Goal: Communication & Community: Answer question/provide support

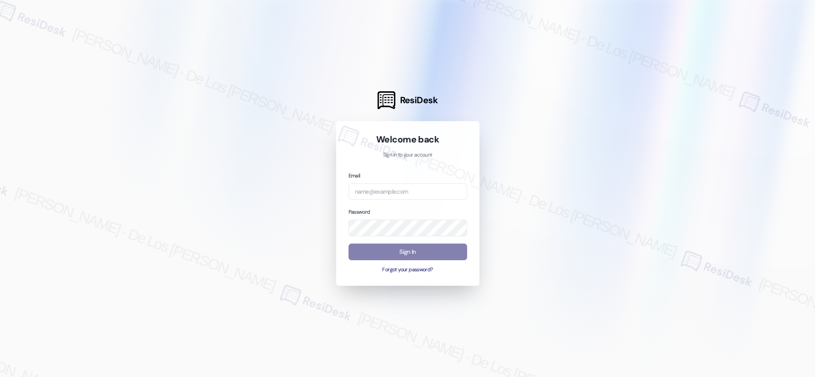
drag, startPoint x: 711, startPoint y: 101, endPoint x: 663, endPoint y: 121, distance: 52.3
click at [710, 101] on div at bounding box center [407, 188] width 815 height 377
click at [444, 186] on input "email" at bounding box center [407, 191] width 119 height 17
paste input "[EMAIL_ADDRESS][DOMAIN_NAME]"
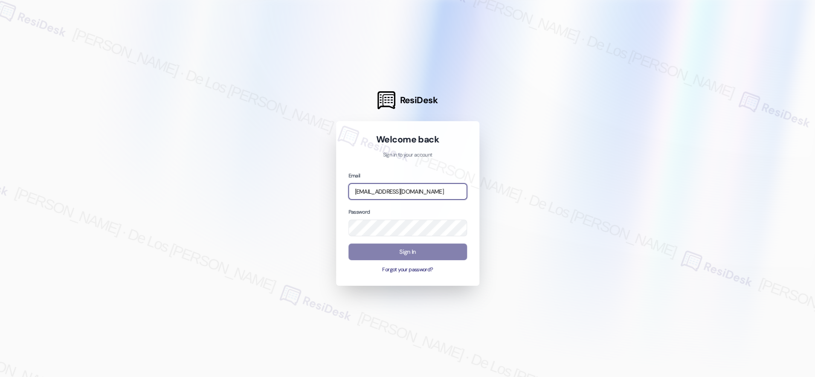
type input "[EMAIL_ADDRESS][DOMAIN_NAME]"
drag, startPoint x: 707, startPoint y: 111, endPoint x: 528, endPoint y: 183, distance: 192.5
click at [697, 114] on div at bounding box center [407, 188] width 815 height 377
click at [422, 239] on div "Email [EMAIL_ADDRESS][DOMAIN_NAME] Password Sign In Forgot your password?" at bounding box center [407, 222] width 119 height 103
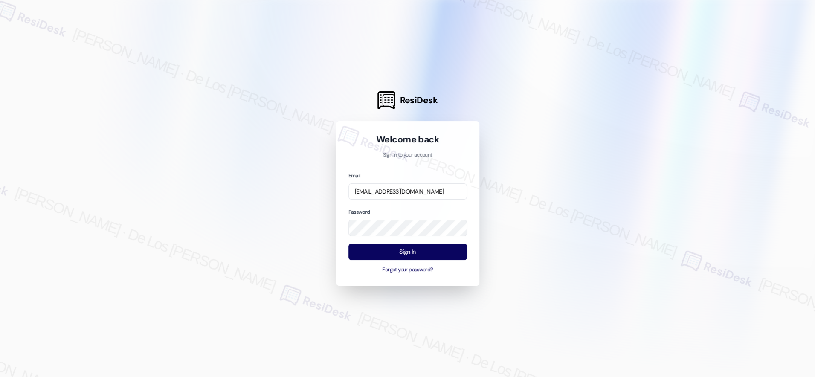
drag, startPoint x: 543, startPoint y: 205, endPoint x: 528, endPoint y: 213, distance: 17.0
click at [535, 209] on div at bounding box center [407, 188] width 815 height 377
click at [437, 252] on button "Sign In" at bounding box center [407, 251] width 119 height 17
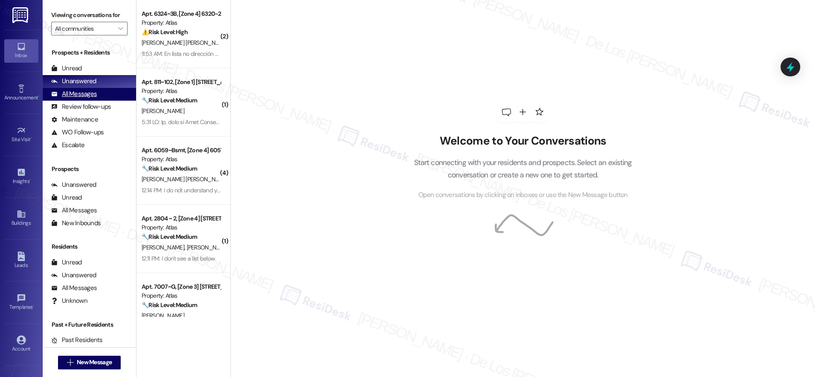
click at [80, 93] on div "All Messages" at bounding box center [74, 94] width 46 height 9
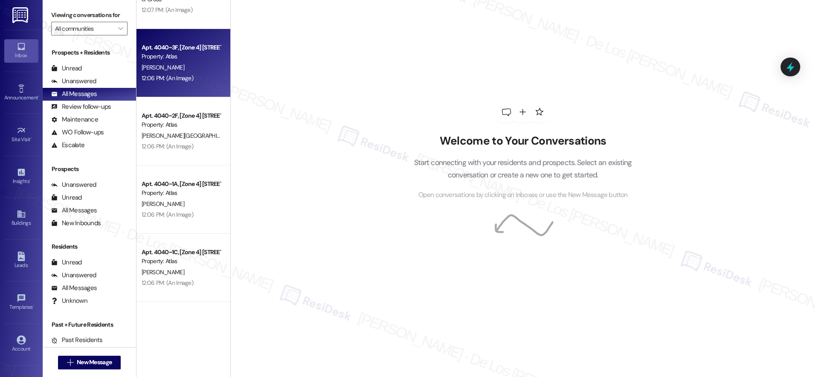
scroll to position [2283, 0]
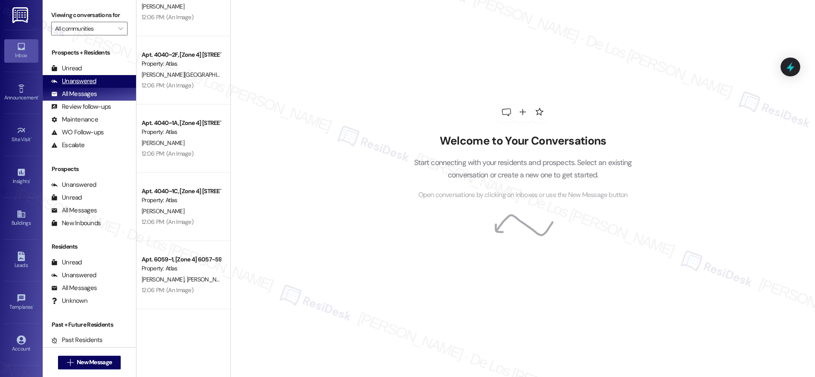
click at [116, 78] on div "Unanswered (0)" at bounding box center [89, 81] width 93 height 13
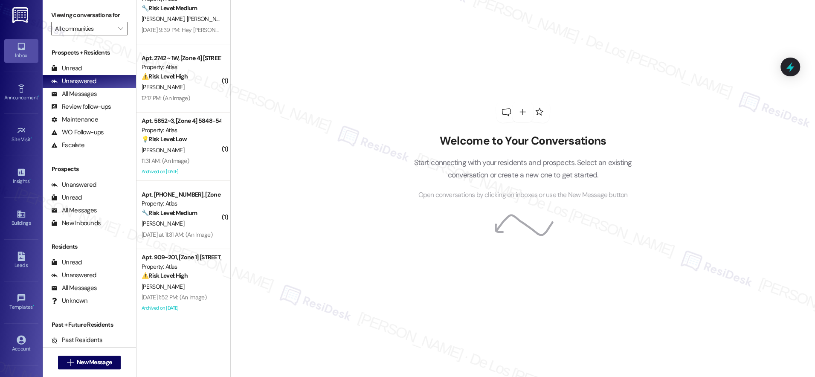
scroll to position [2480, 0]
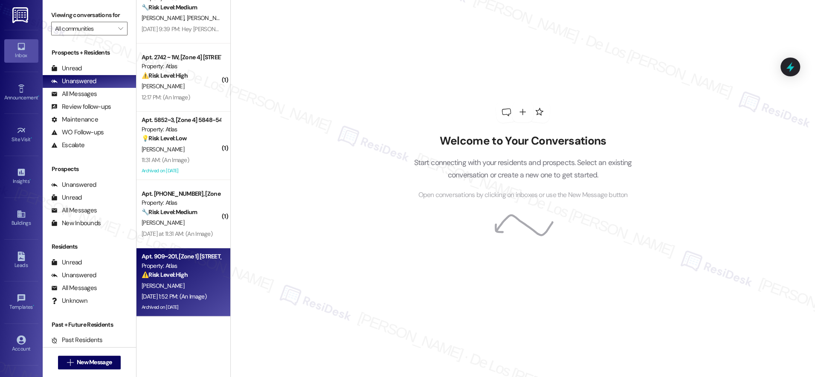
click at [179, 281] on div "[PERSON_NAME]" at bounding box center [181, 286] width 81 height 11
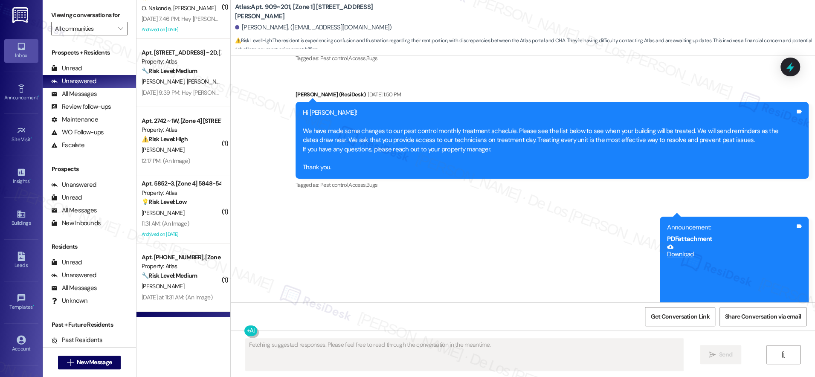
scroll to position [2366, 0]
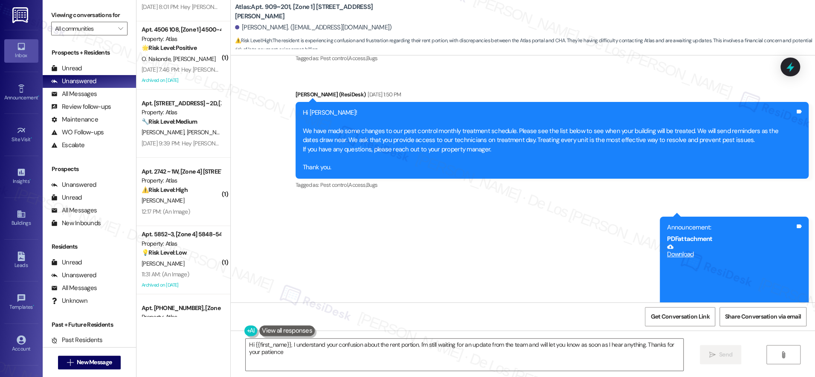
type textarea "Hi {{first_name}}, I understand your confusion about the rent portion. I'm stil…"
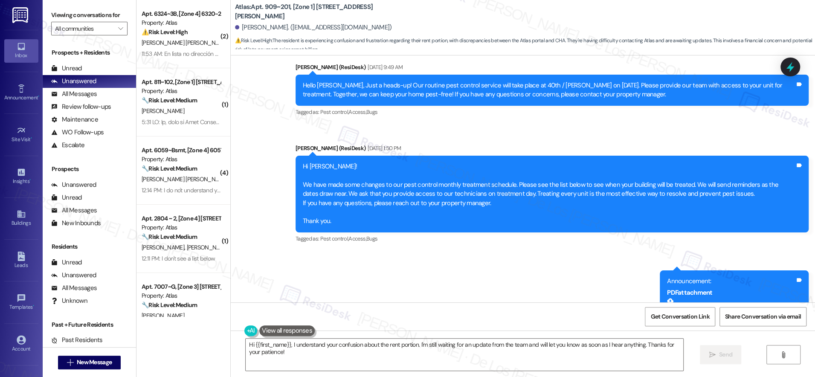
scroll to position [5165, 0]
